Goal: Check status: Check status

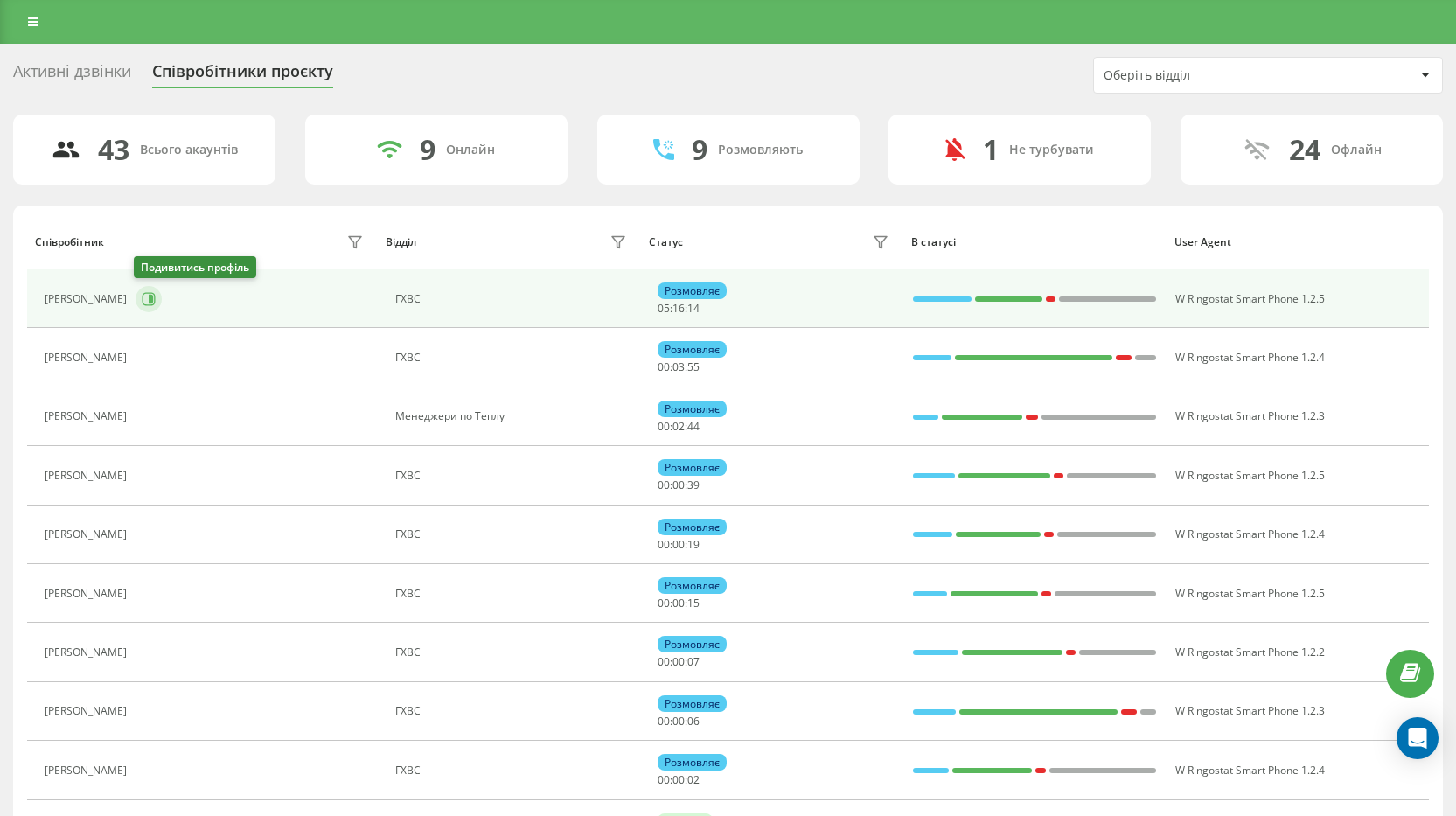
click at [154, 300] on button at bounding box center [149, 299] width 27 height 27
click at [149, 301] on icon at bounding box center [151, 298] width 5 height 9
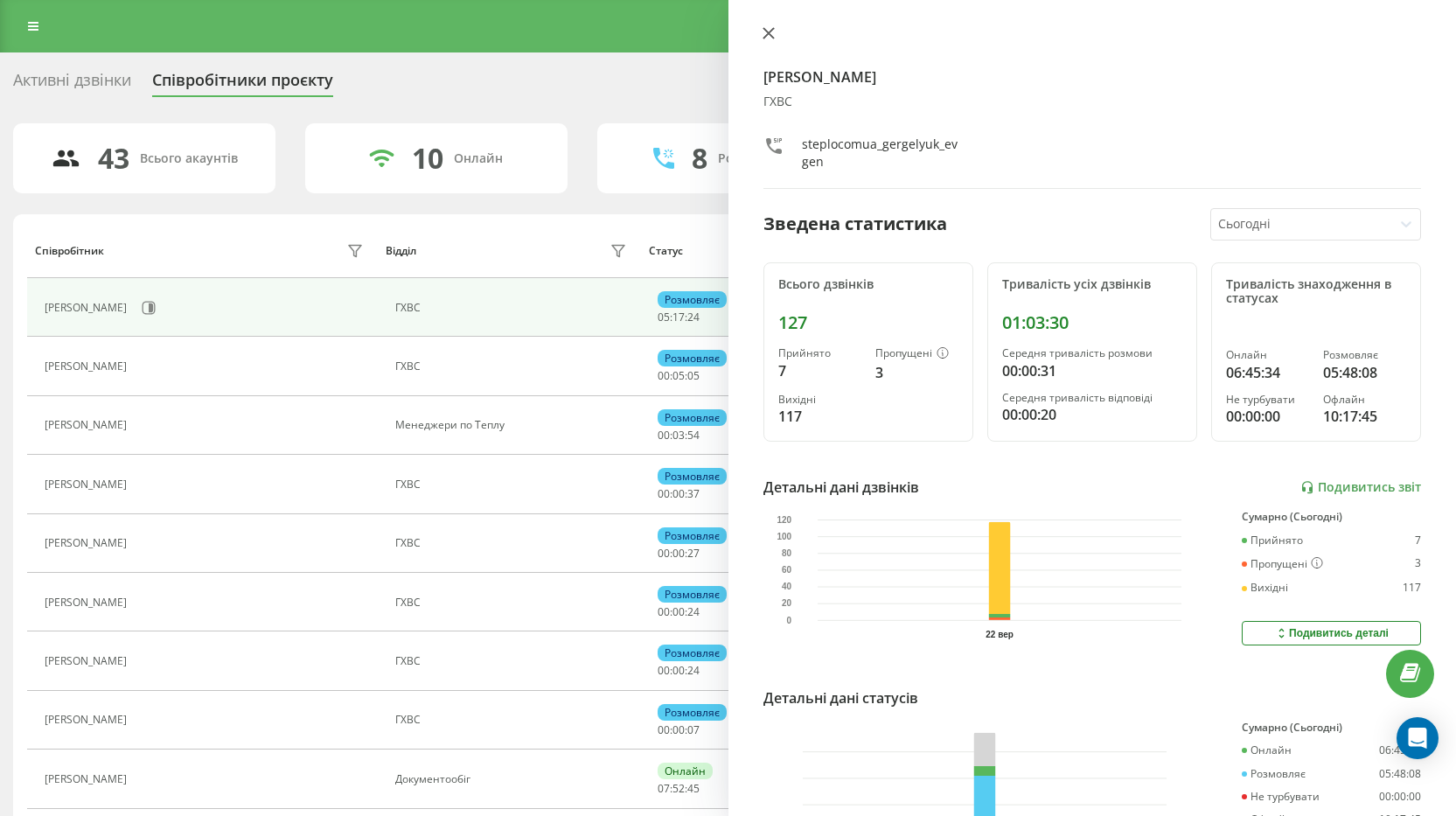
click at [768, 33] on icon at bounding box center [767, 32] width 10 height 10
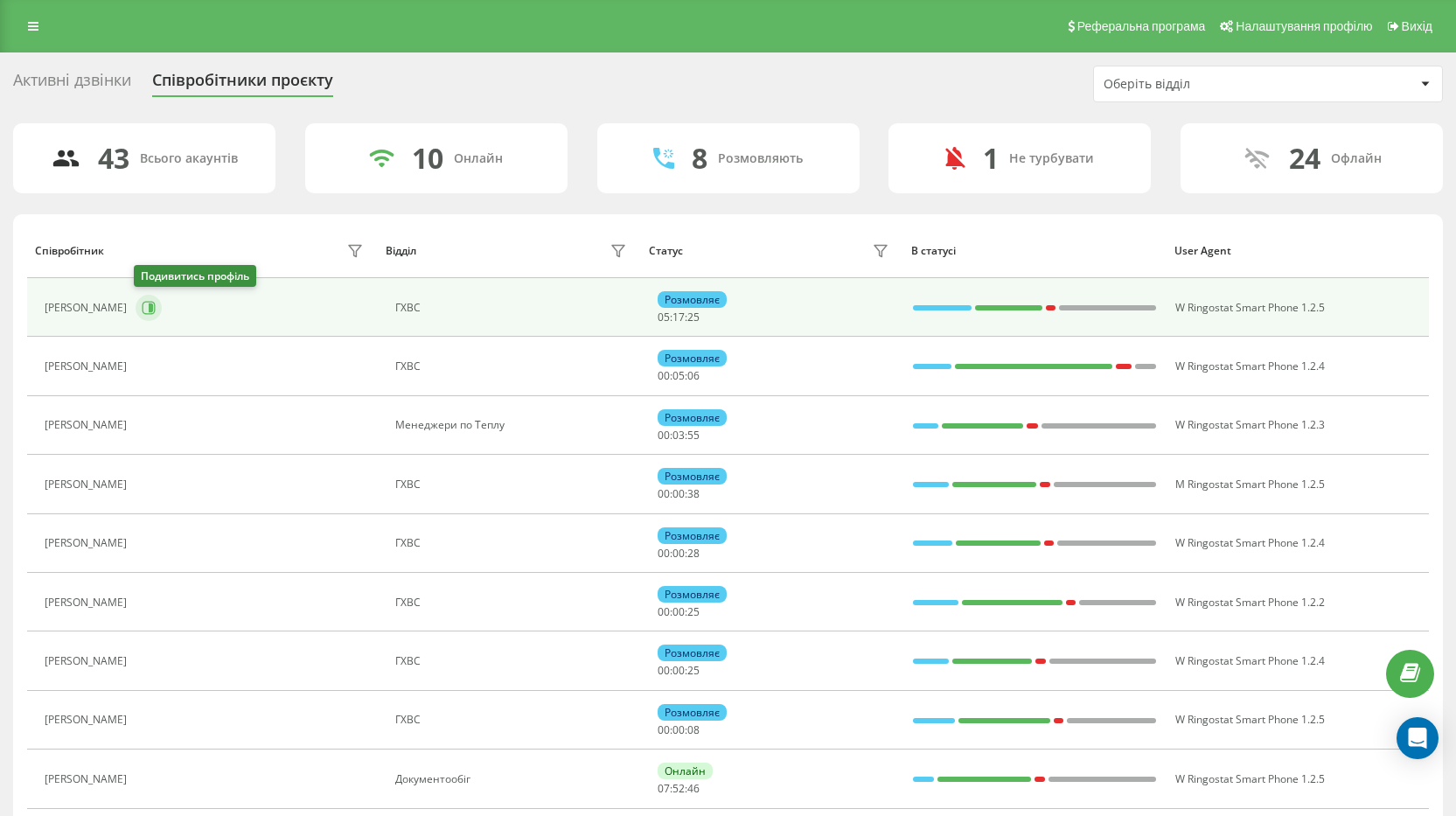
click at [152, 307] on icon at bounding box center [151, 308] width 5 height 9
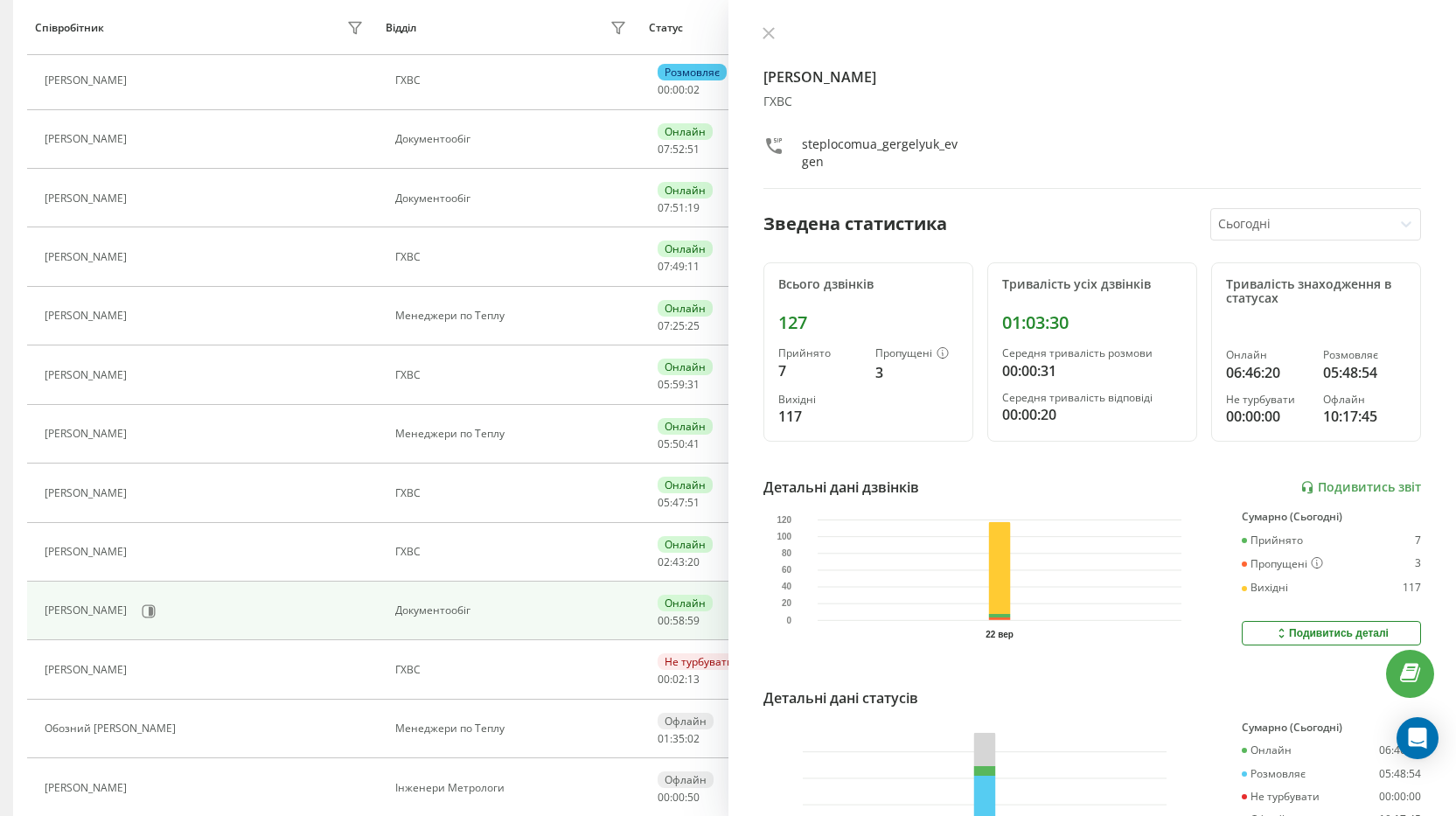
scroll to position [700, 0]
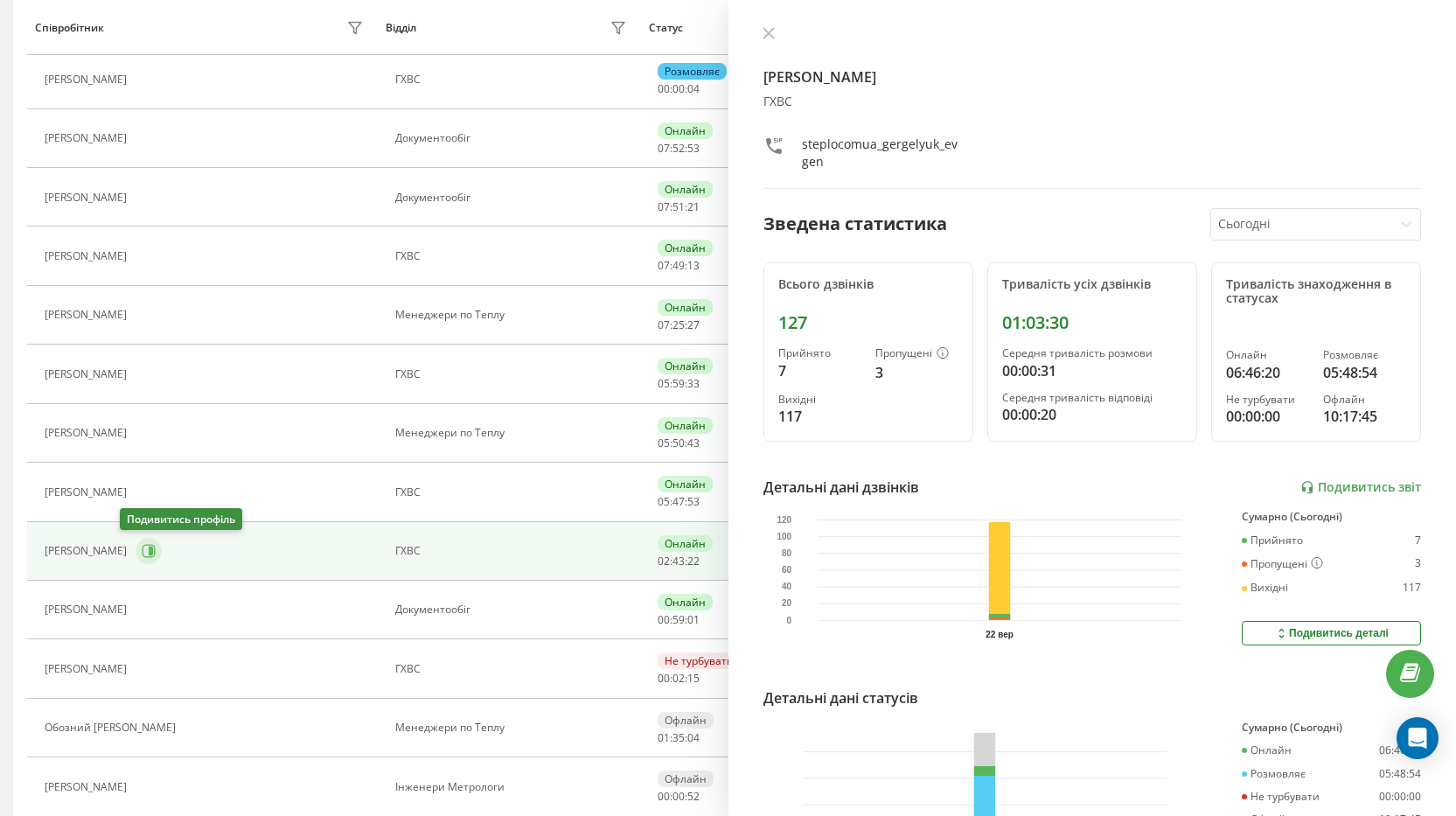
click at [142, 552] on icon at bounding box center [149, 551] width 14 height 14
